Goal: Complete application form

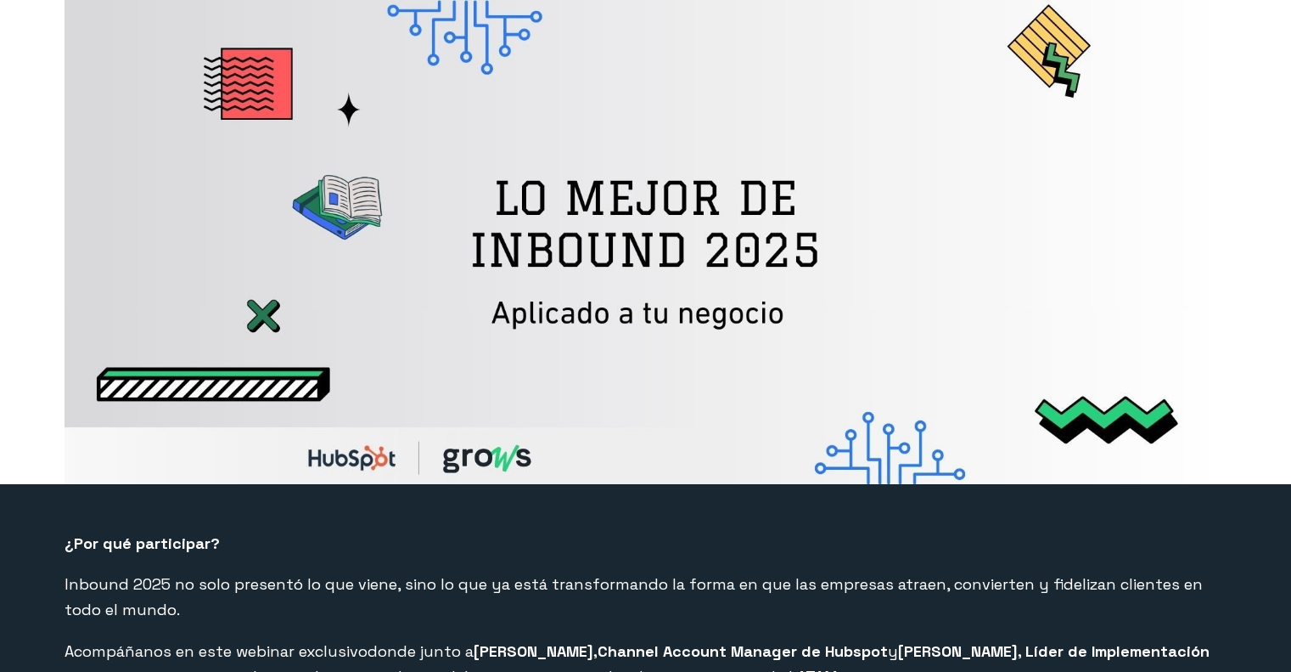
select select "CL"
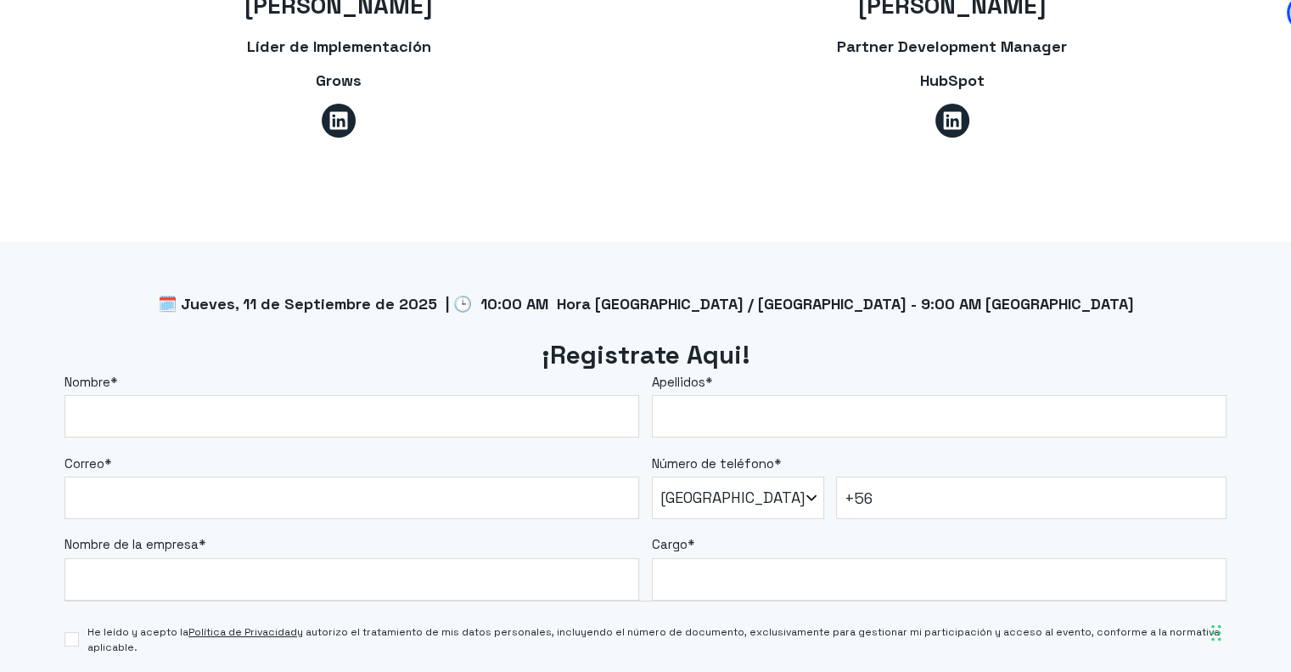
scroll to position [1243, 0]
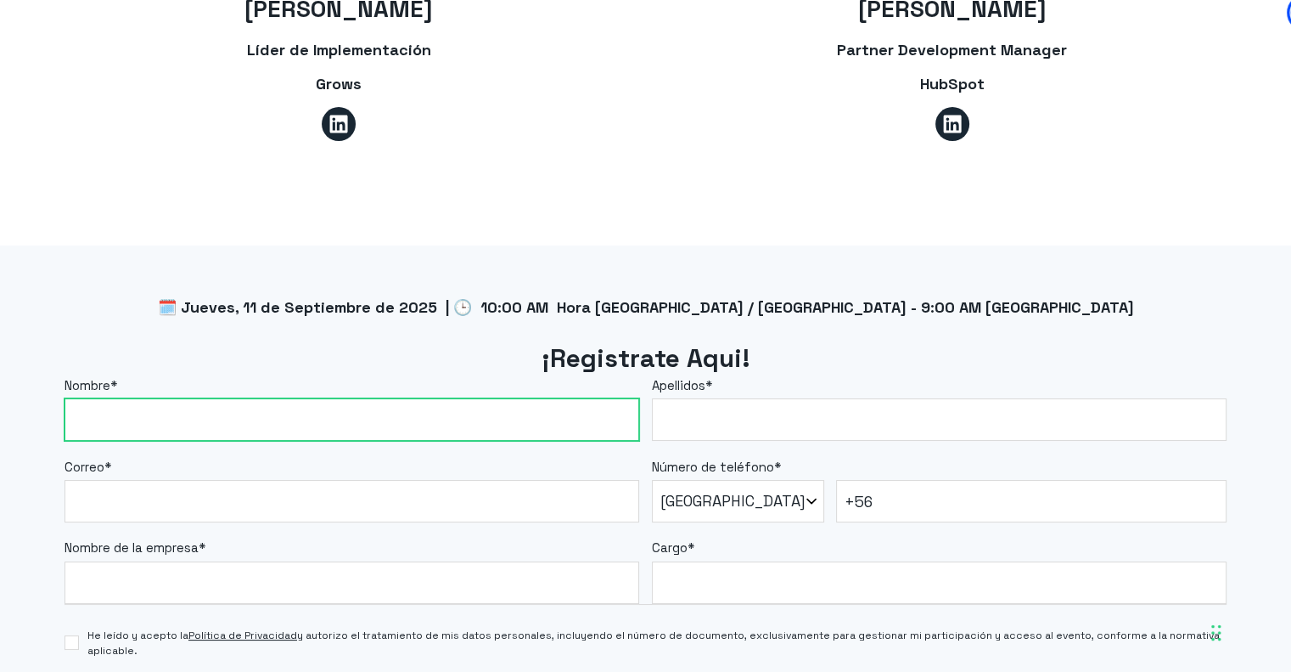
click at [333, 417] on input "Nombre *" at bounding box center [352, 419] width 575 height 42
type input "[PERSON_NAME]"
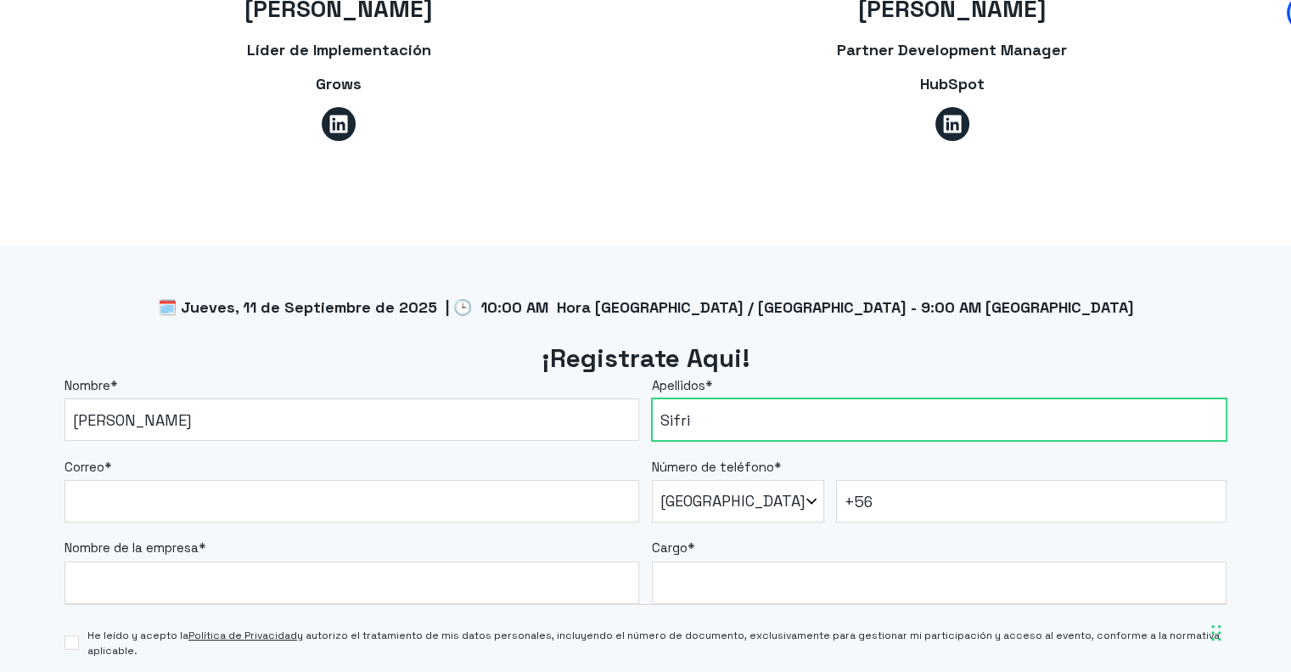
type input "Sifri"
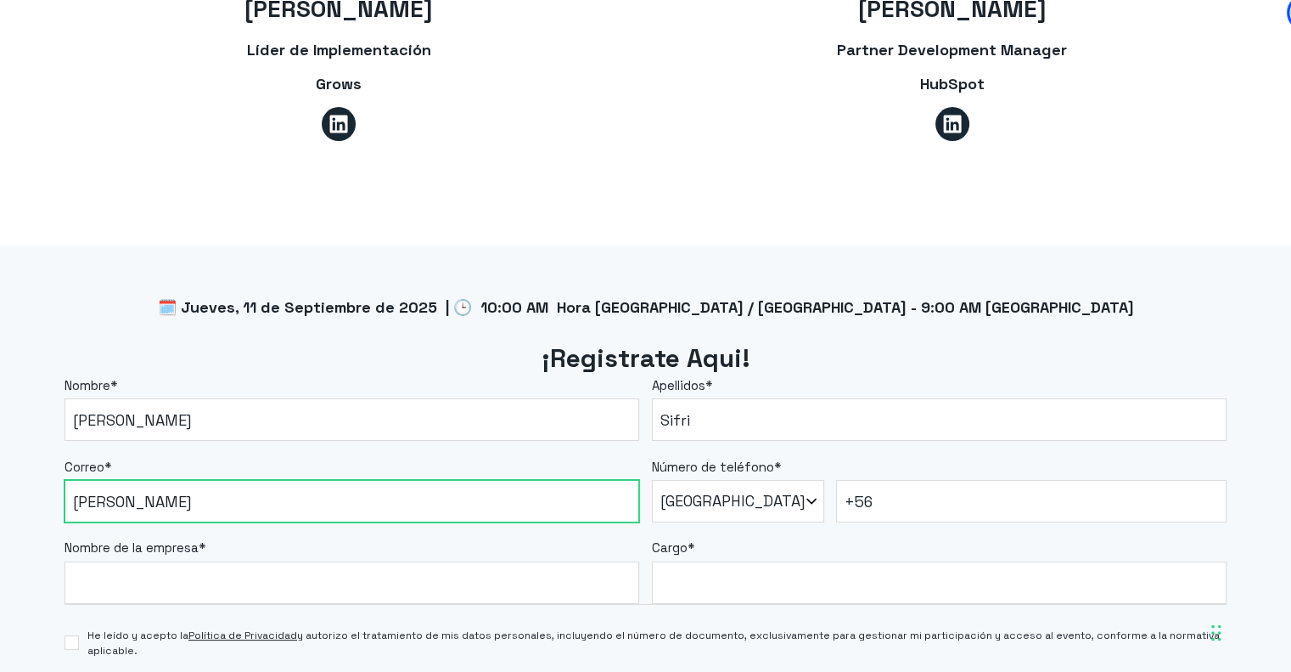
type input "[PERSON_NAME][EMAIL_ADDRESS][PERSON_NAME][DOMAIN_NAME]"
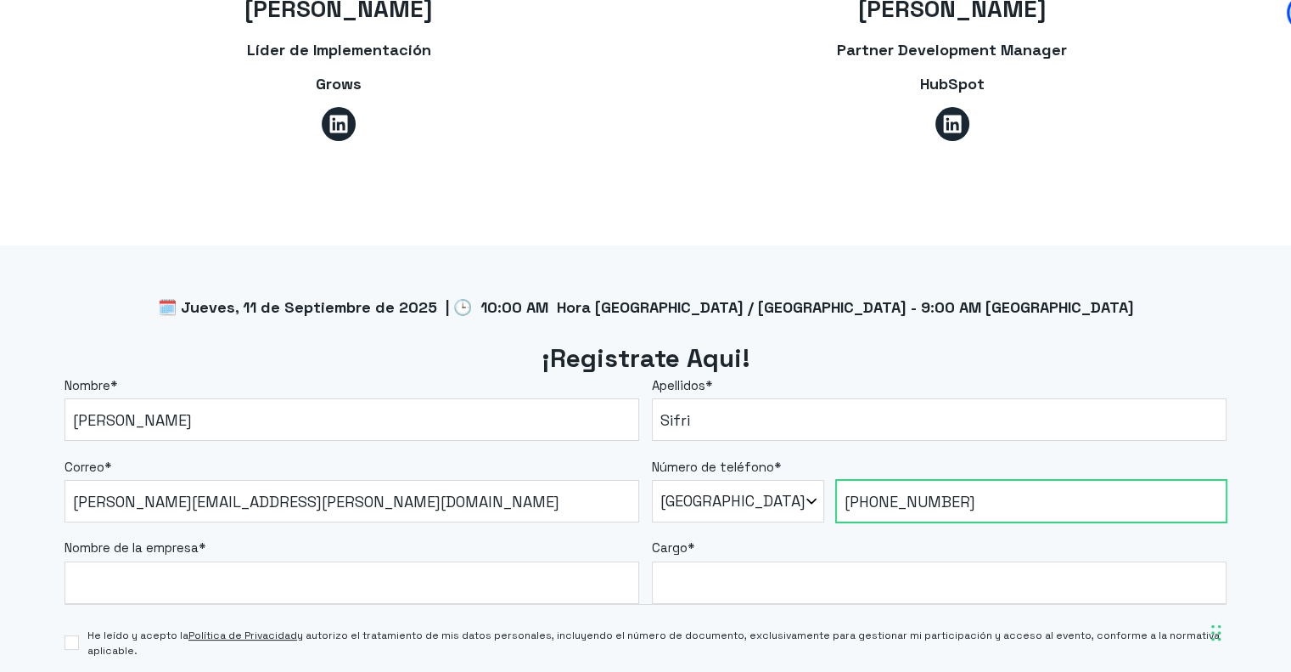
type input "[PHONE_NUMBER]"
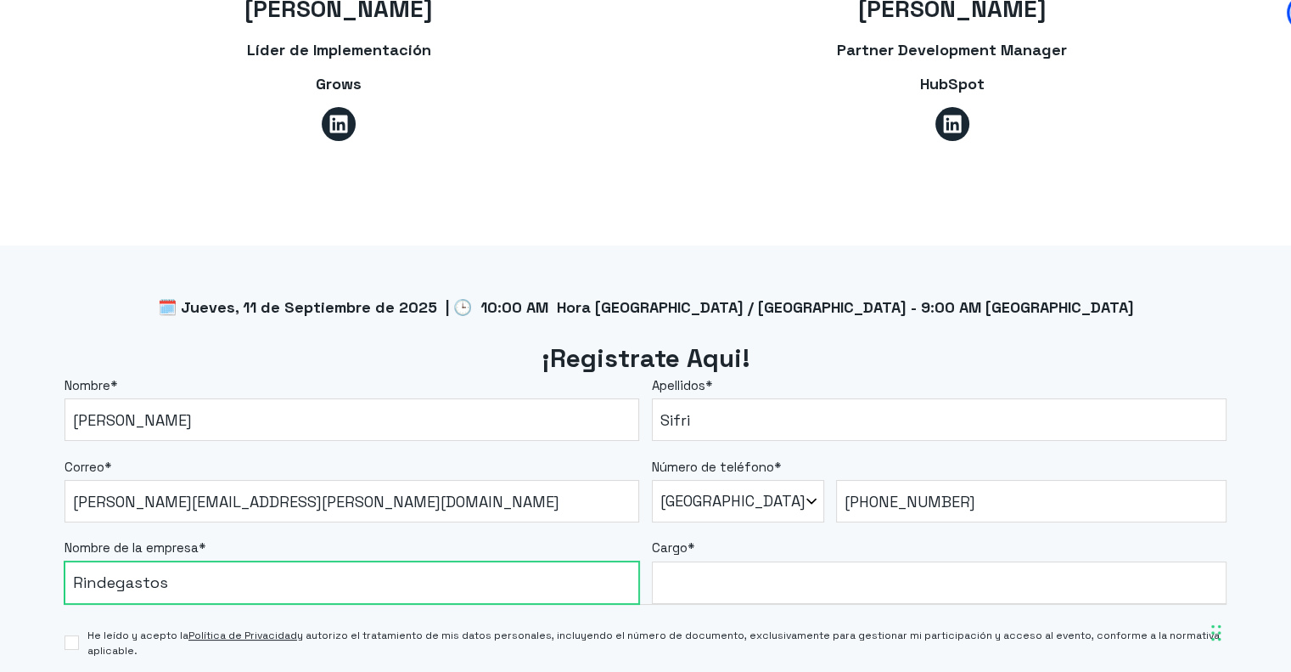
type input "Rindegastos"
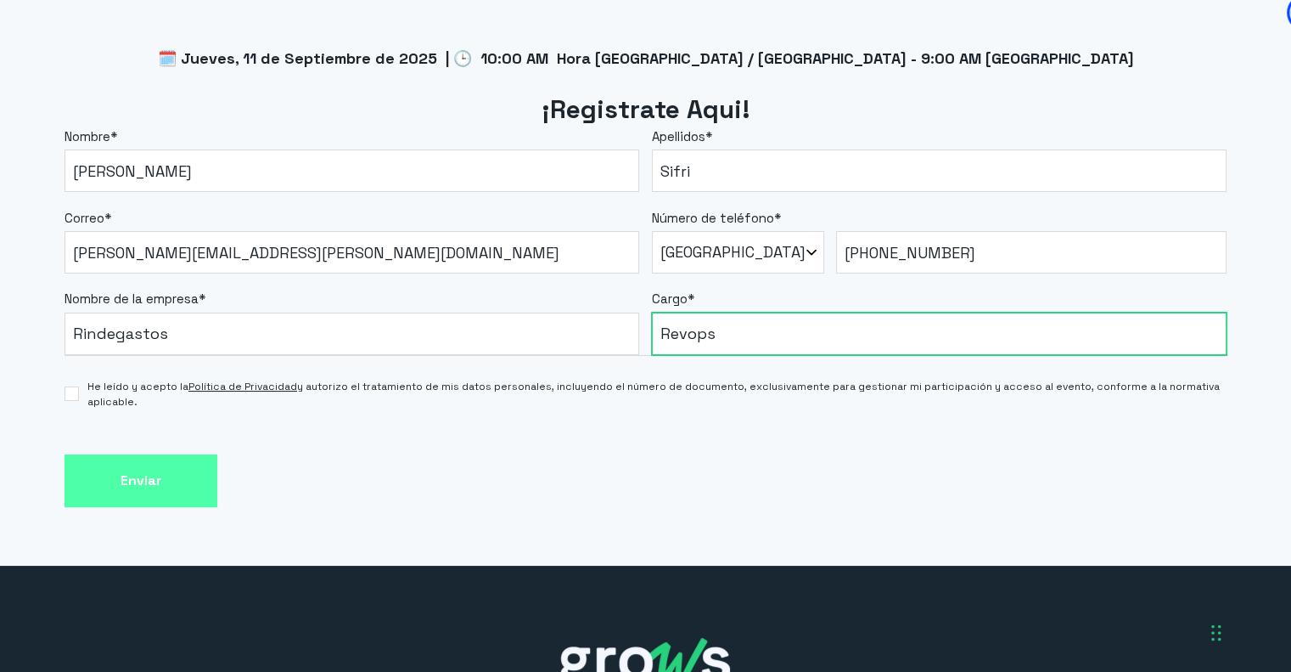
scroll to position [1498, 0]
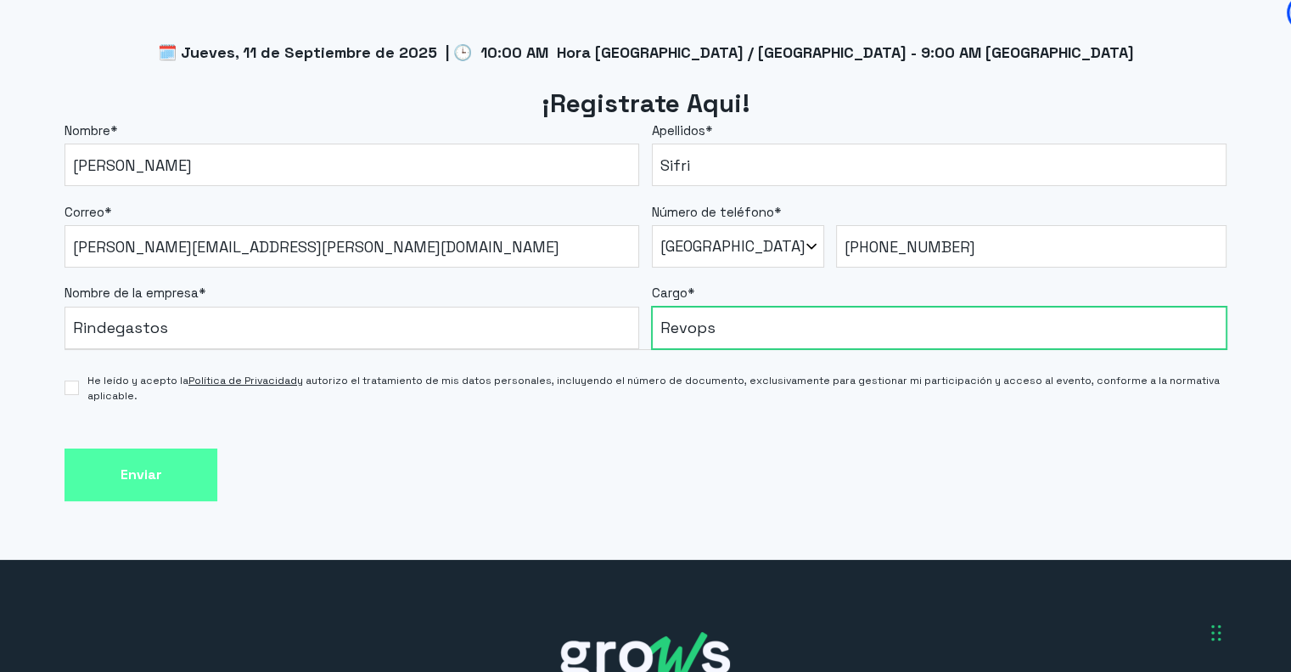
type input "Revops"
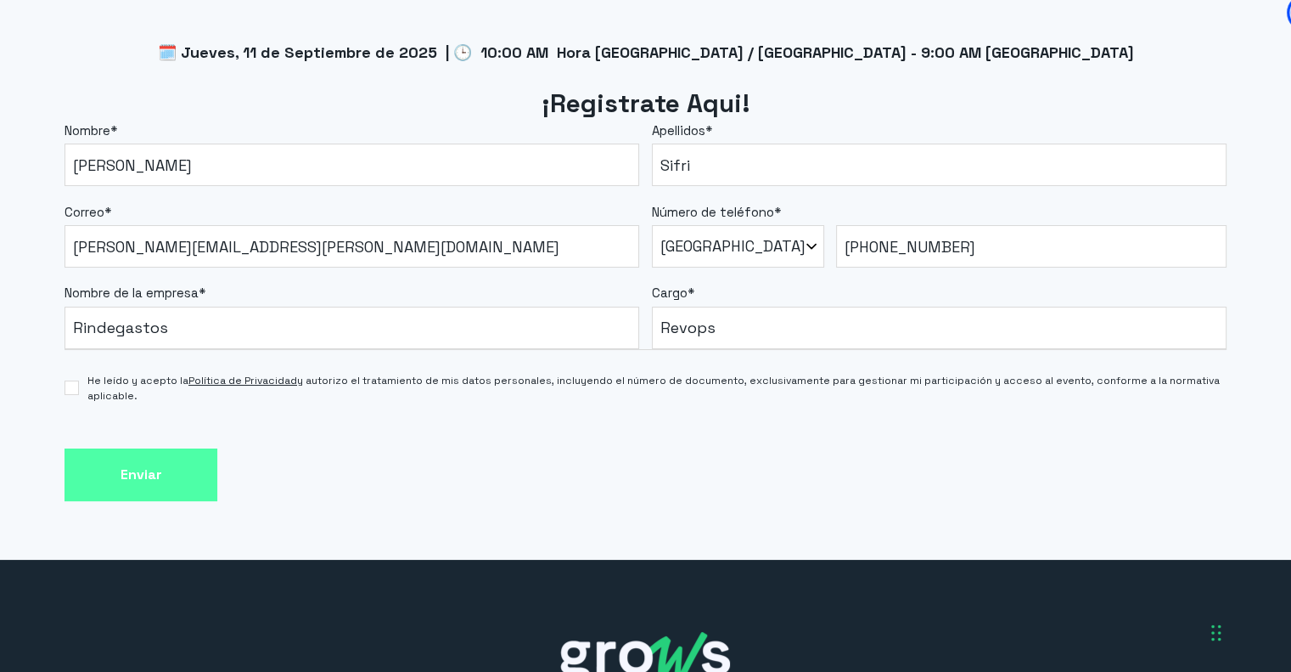
drag, startPoint x: 83, startPoint y: 360, endPoint x: 84, endPoint y: 378, distance: 17.8
drag, startPoint x: 84, startPoint y: 378, endPoint x: 76, endPoint y: 384, distance: 10.4
click at [76, 383] on input "He leído y acepto la Política de Privacidad y autorizo el tratamiento de mis da…" at bounding box center [72, 387] width 14 height 14
checkbox input "true"
click at [122, 484] on input "Enviar" at bounding box center [141, 474] width 153 height 53
